Goal: Task Accomplishment & Management: Use online tool/utility

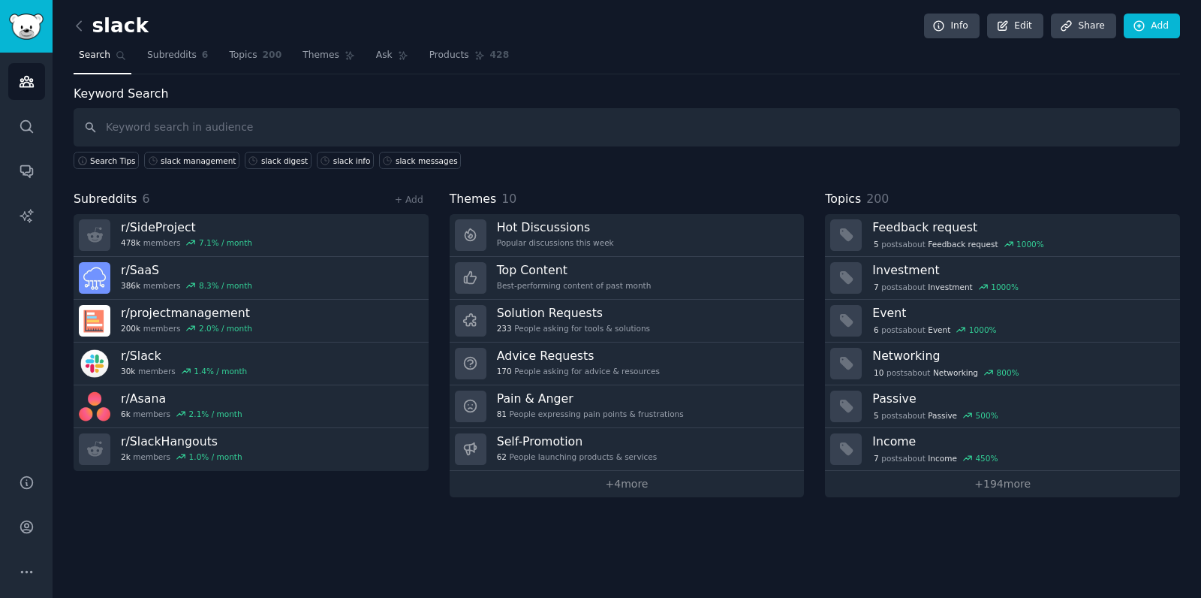
click at [137, 35] on h2 "slack" at bounding box center [111, 26] width 75 height 24
click at [78, 26] on icon at bounding box center [79, 26] width 16 height 16
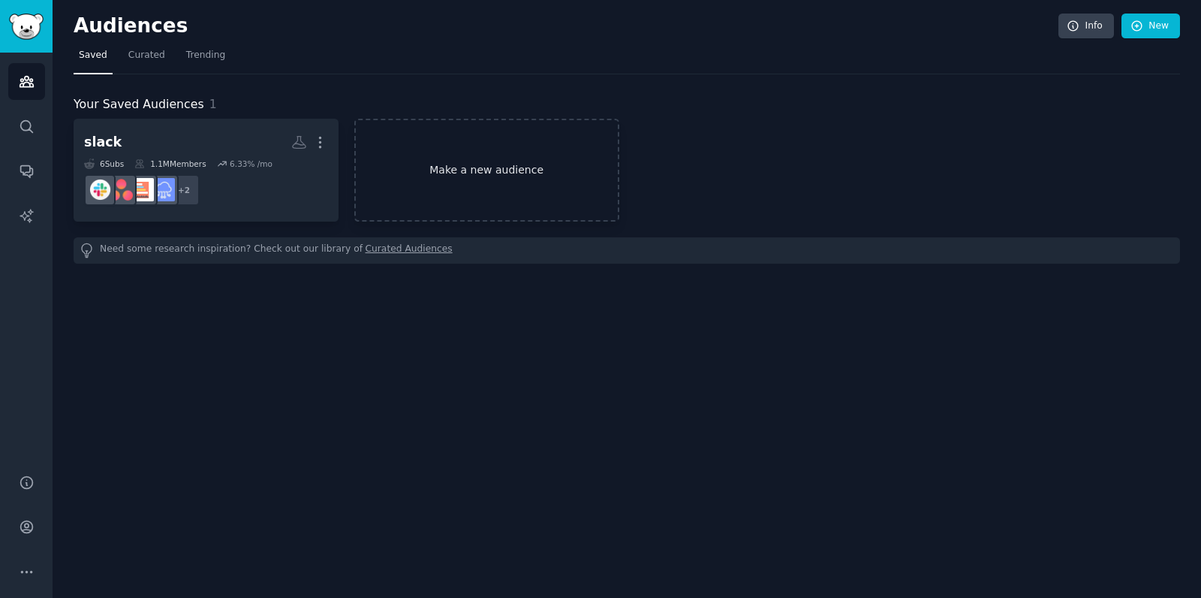
click at [458, 162] on link "Make a new audience" at bounding box center [486, 170] width 265 height 103
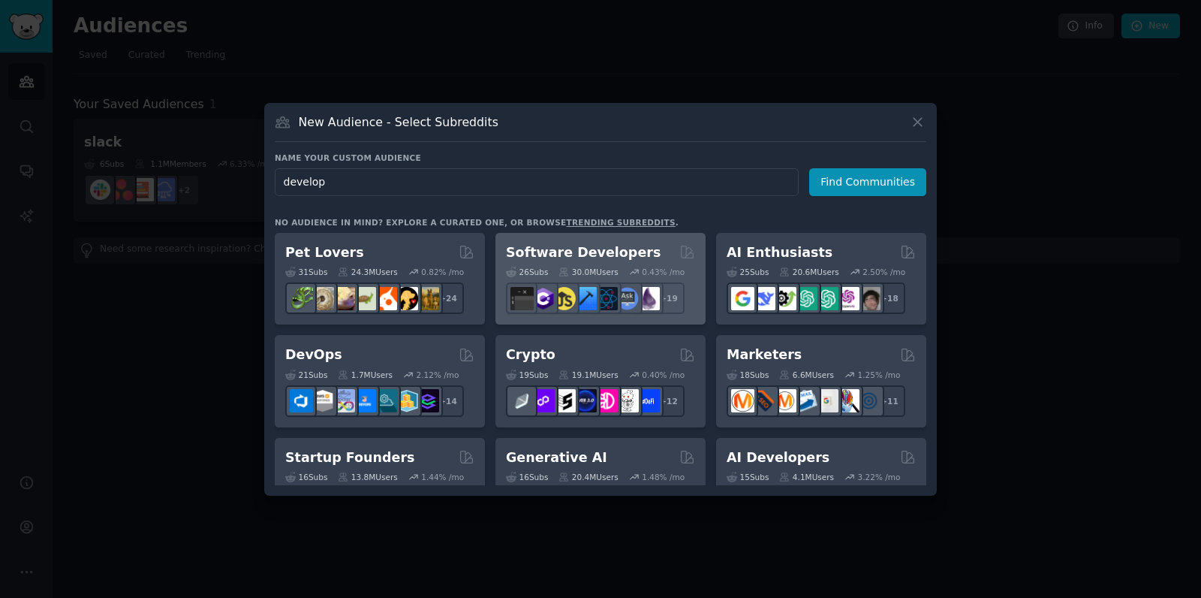
type input "develop"
click at [588, 262] on div "26 Sub s 30.0M Users 0.43 % /mo + 19" at bounding box center [600, 287] width 189 height 53
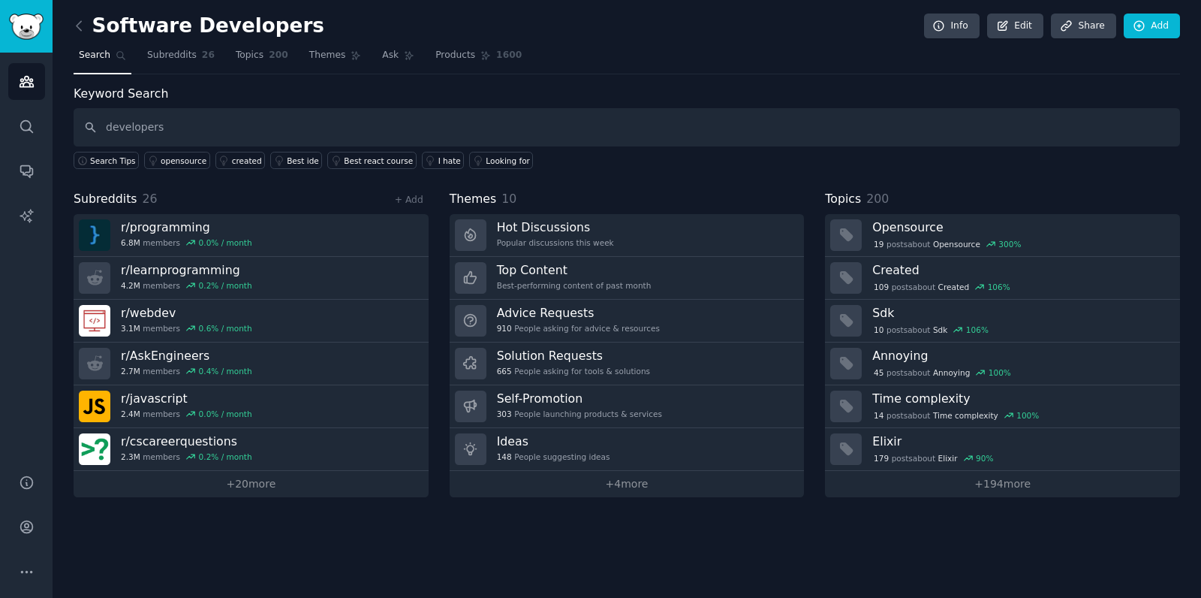
type input "developers"
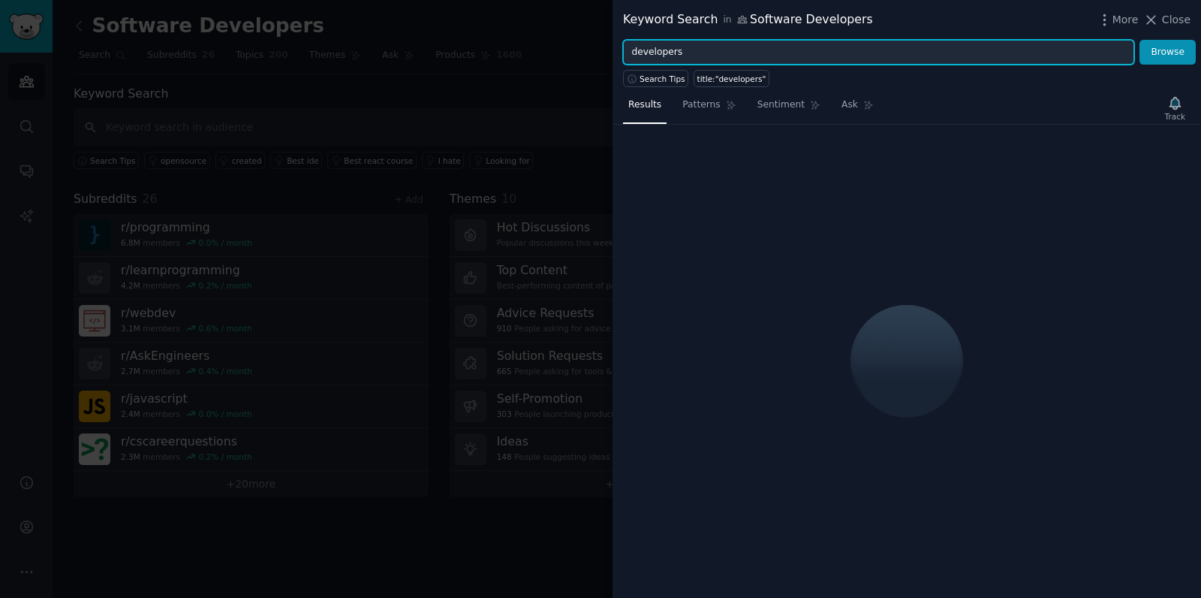
click at [741, 56] on input "developers" at bounding box center [878, 53] width 511 height 26
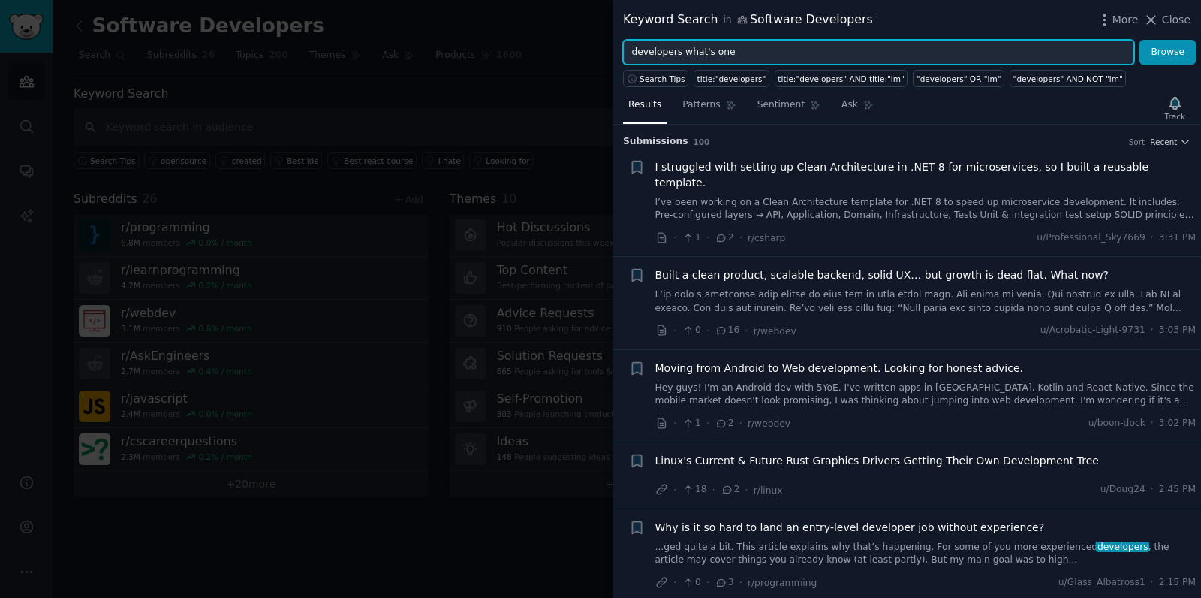
click at [1140, 40] on button "Browse" at bounding box center [1168, 53] width 56 height 26
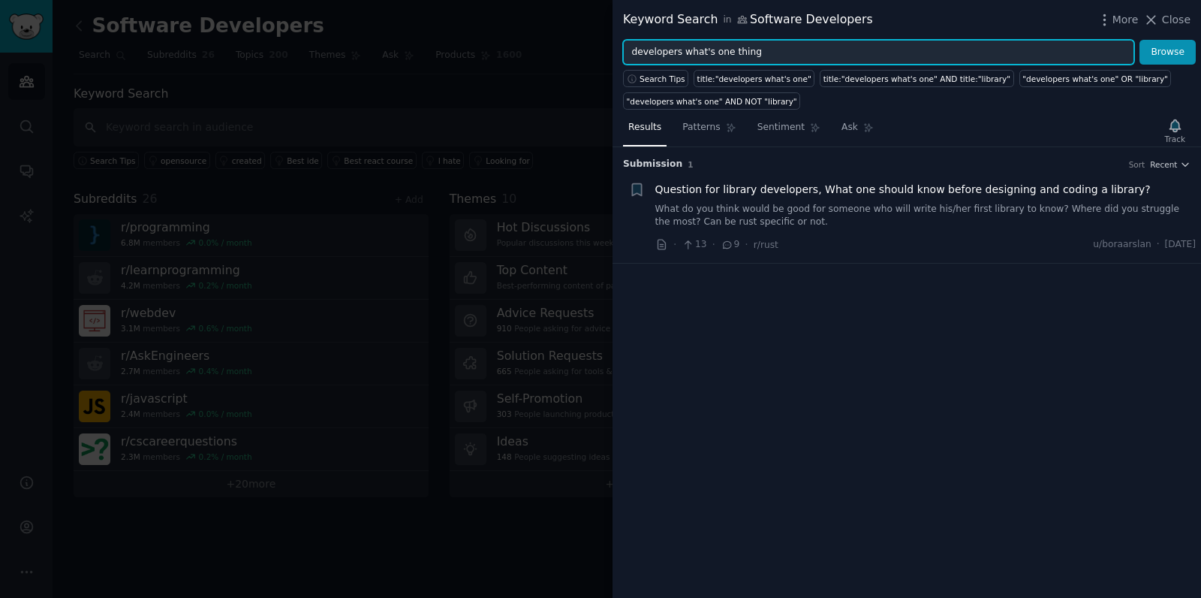
click at [1140, 40] on button "Browse" at bounding box center [1168, 53] width 56 height 26
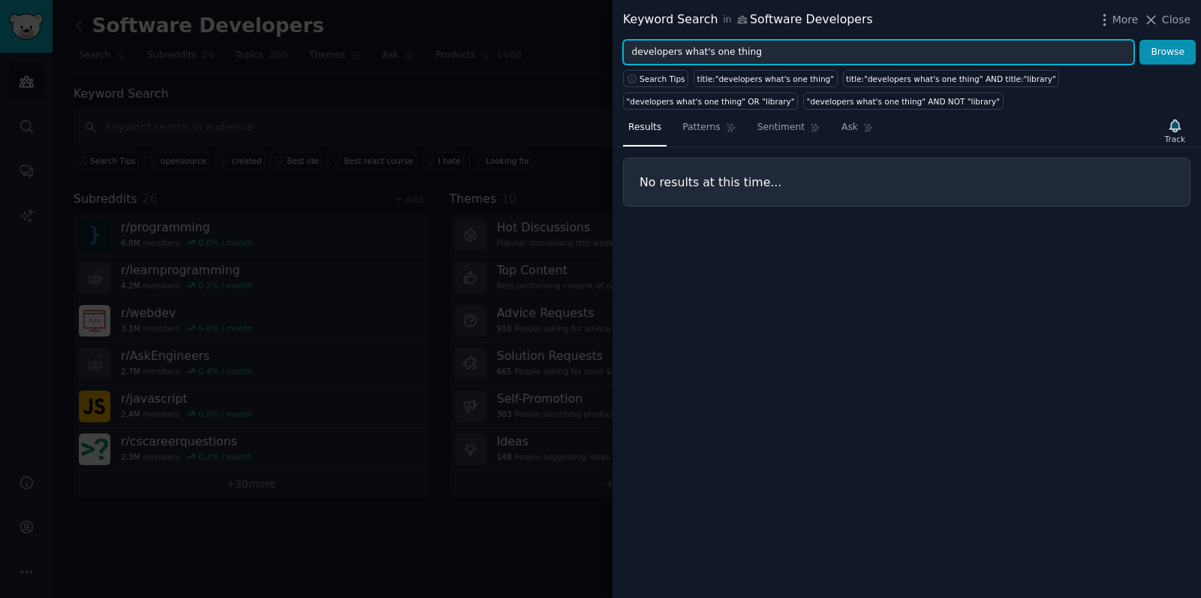
click at [658, 50] on input "developers what's one thing" at bounding box center [878, 53] width 511 height 26
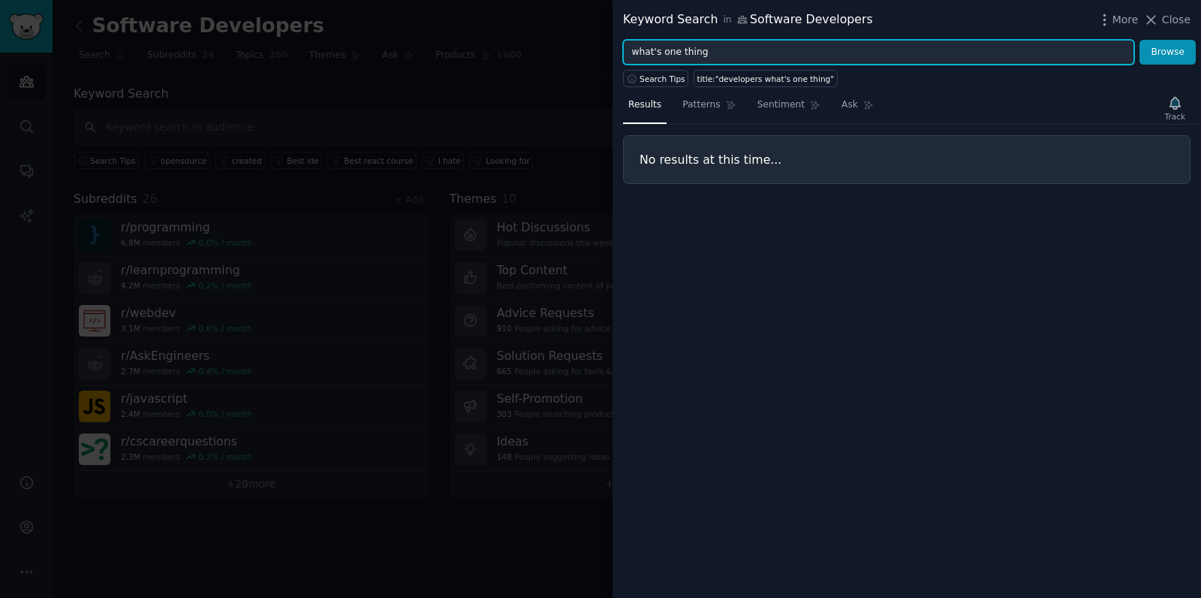
type input "what's one thing"
click at [1140, 40] on button "Browse" at bounding box center [1168, 53] width 56 height 26
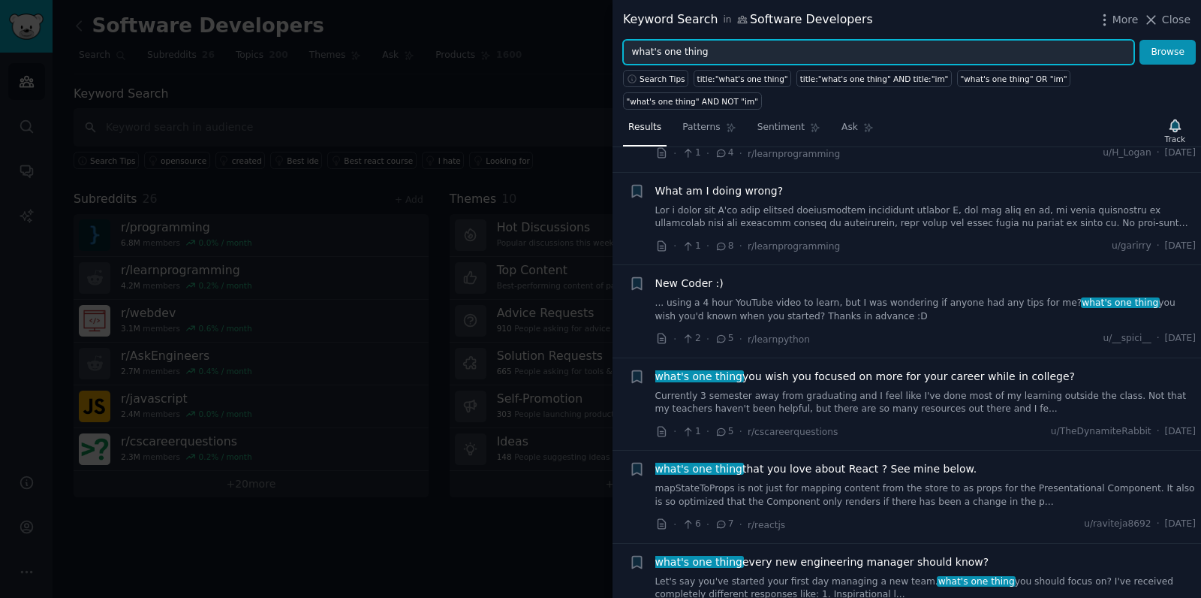
scroll to position [812, 0]
